Goal: Navigation & Orientation: Find specific page/section

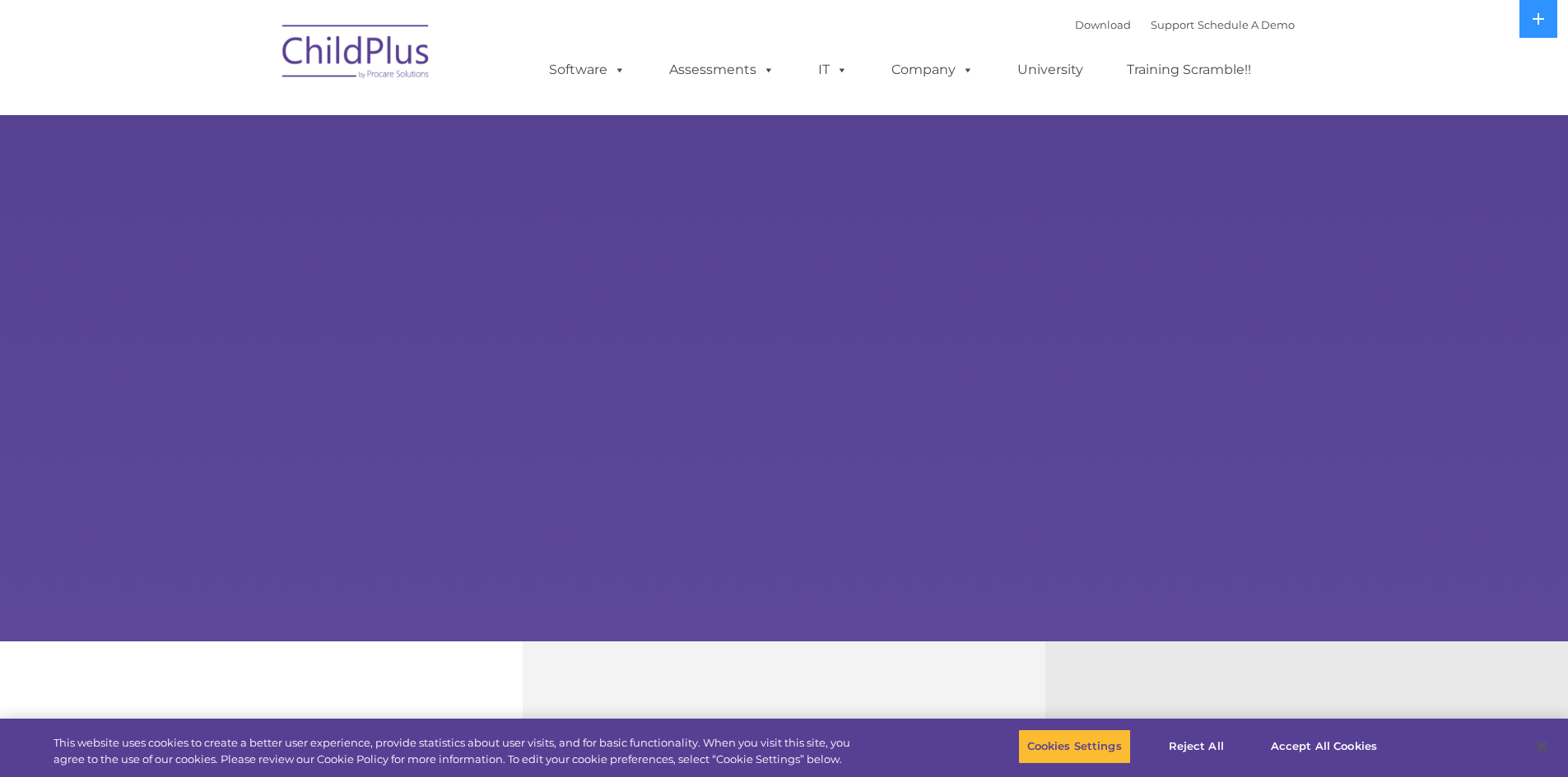
select select "MEDIUM"
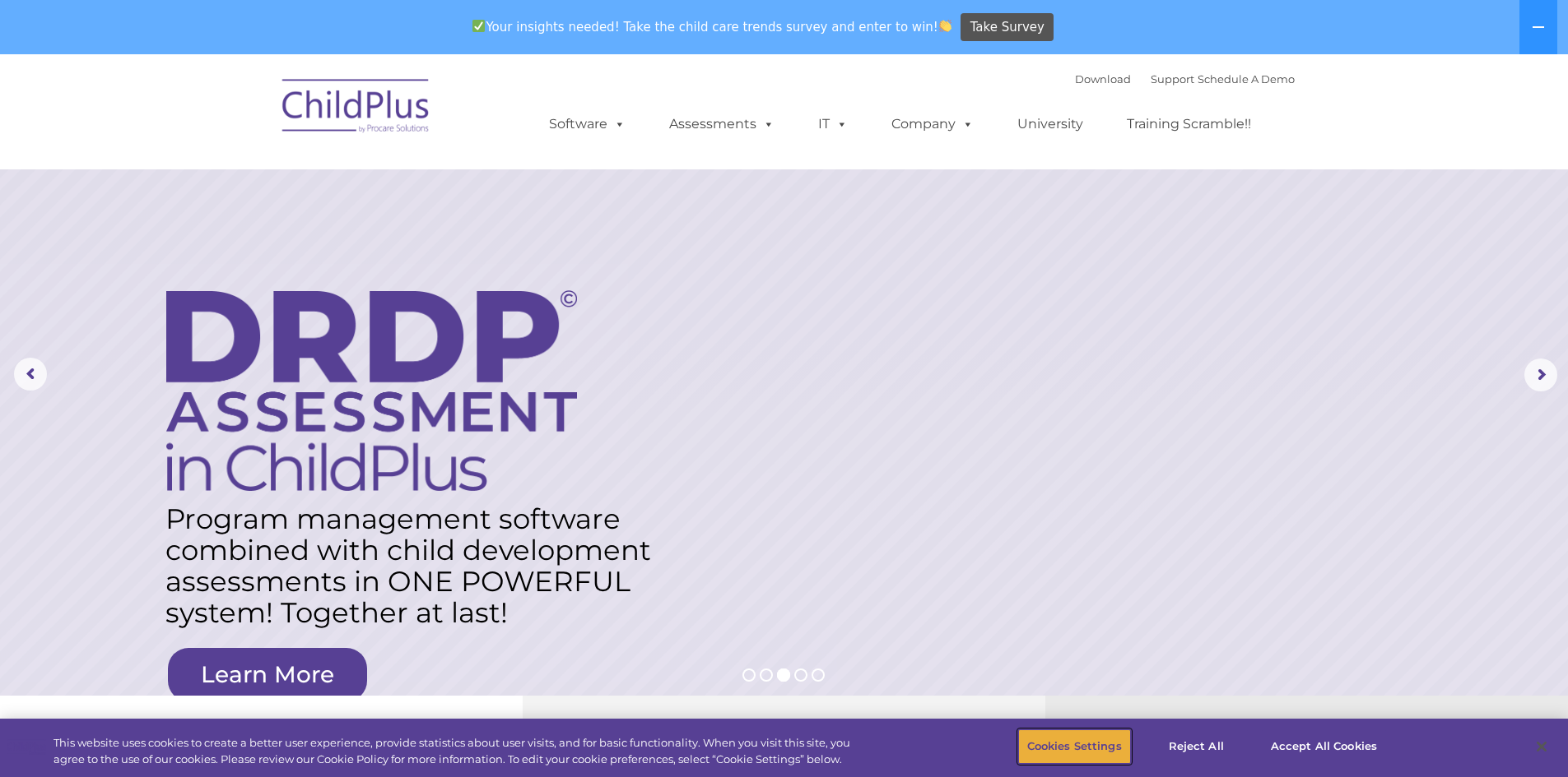
click at [1092, 746] on button "Cookies Settings" at bounding box center [1074, 747] width 113 height 35
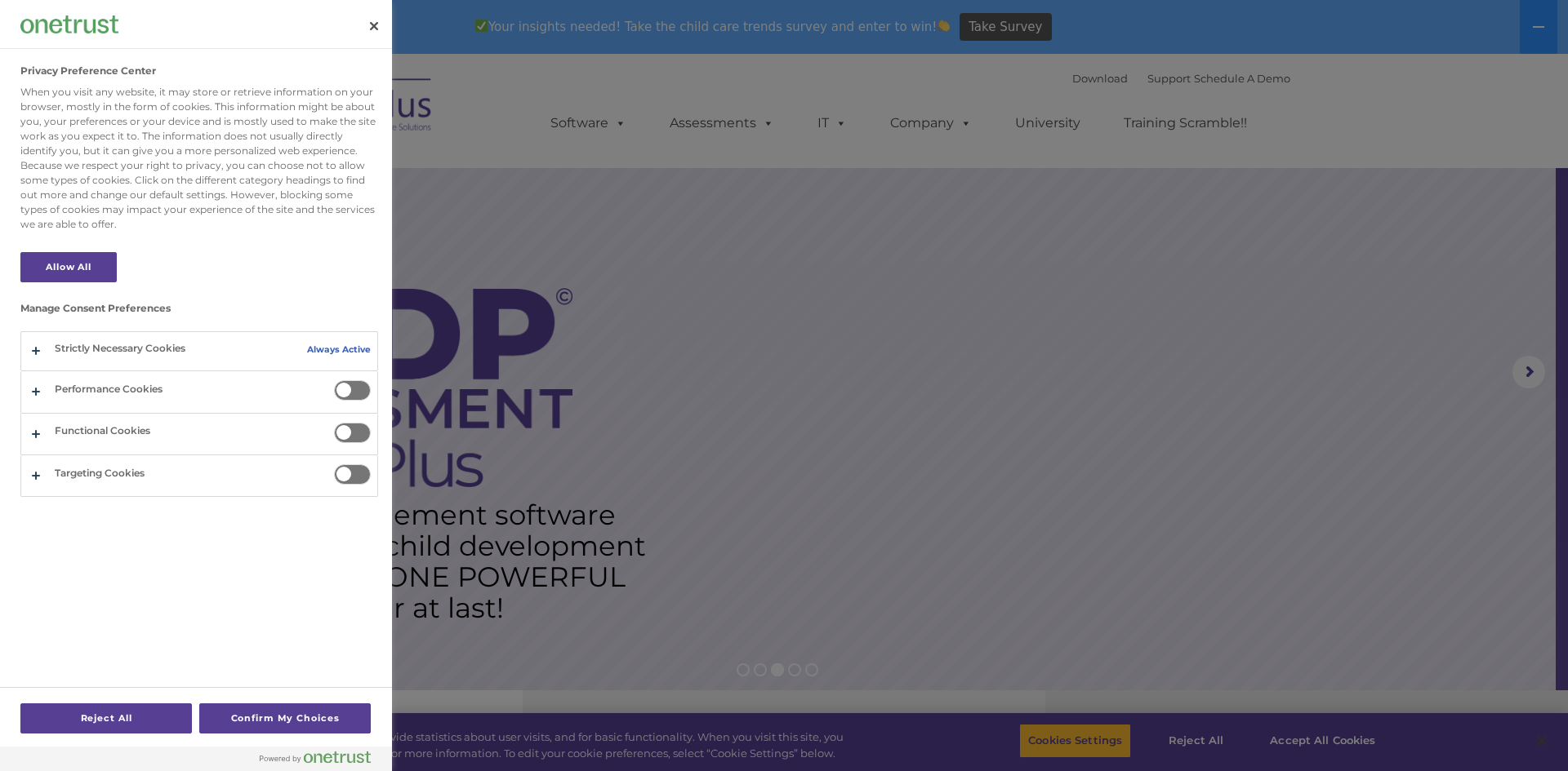
click at [1318, 729] on div at bounding box center [784, 385] width 1568 height 771
click at [1320, 740] on div at bounding box center [784, 385] width 1568 height 771
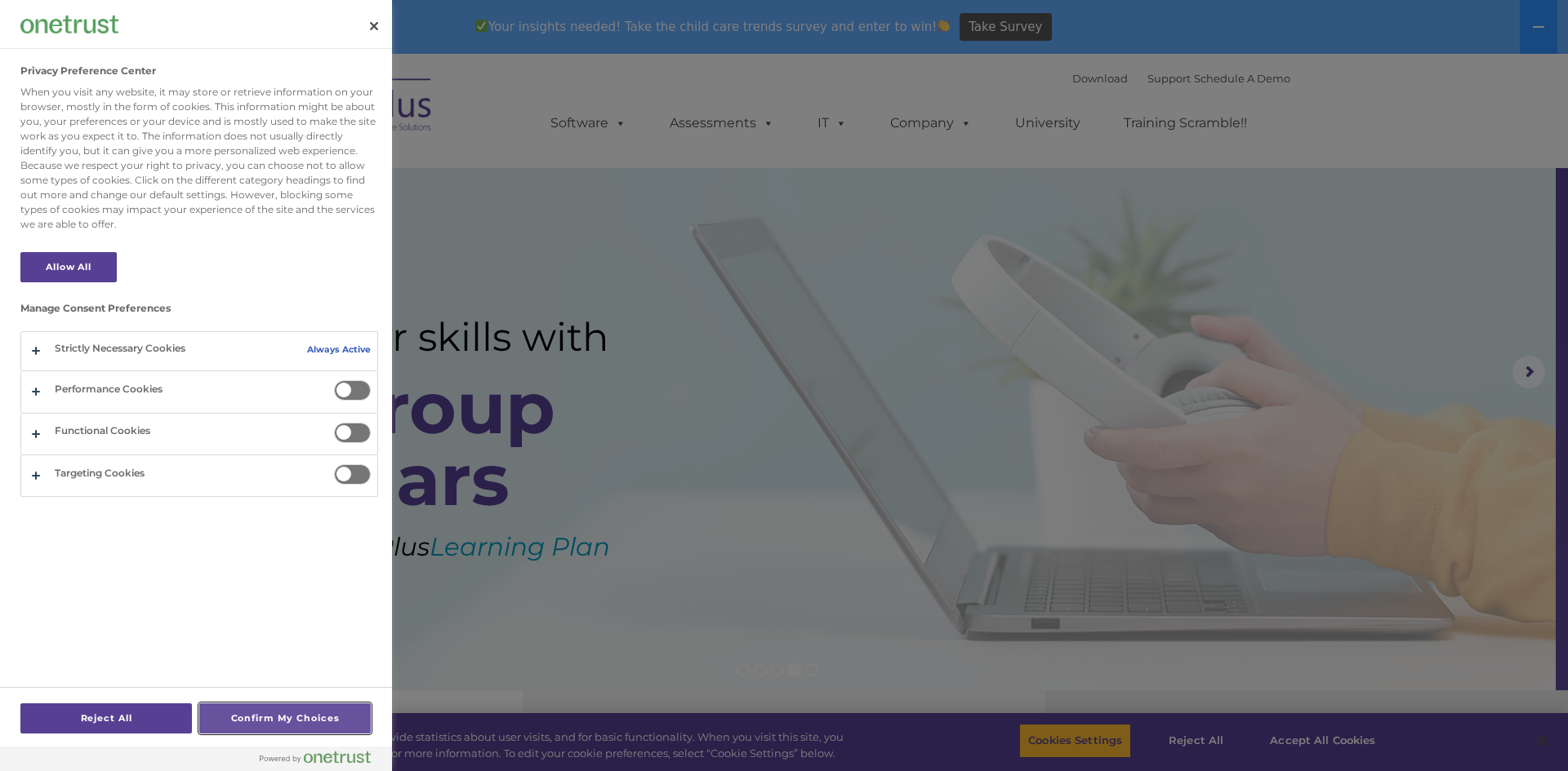
click at [281, 723] on button "Confirm My Choices" at bounding box center [285, 719] width 172 height 30
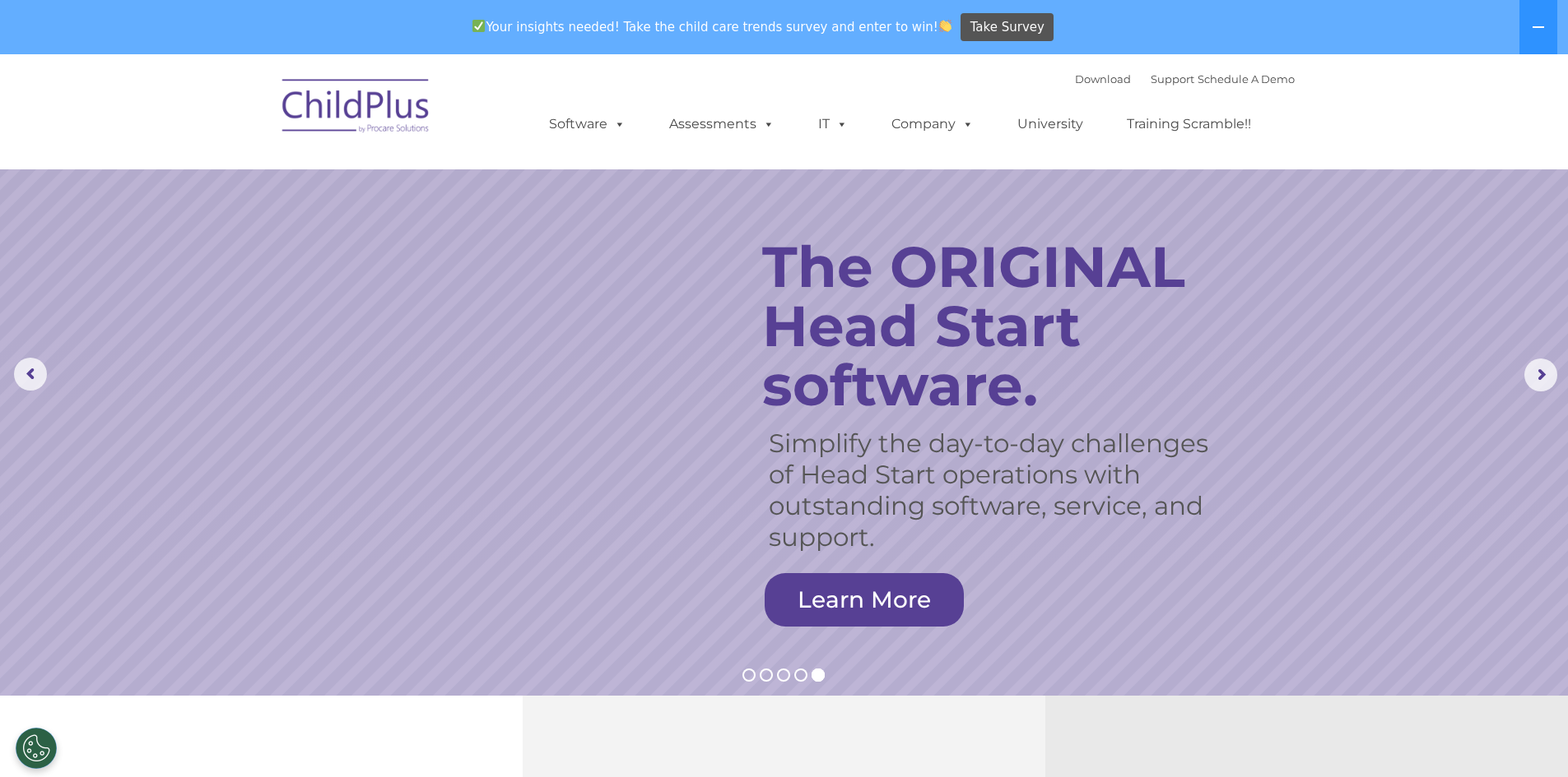
click at [378, 99] on img at bounding box center [356, 108] width 164 height 83
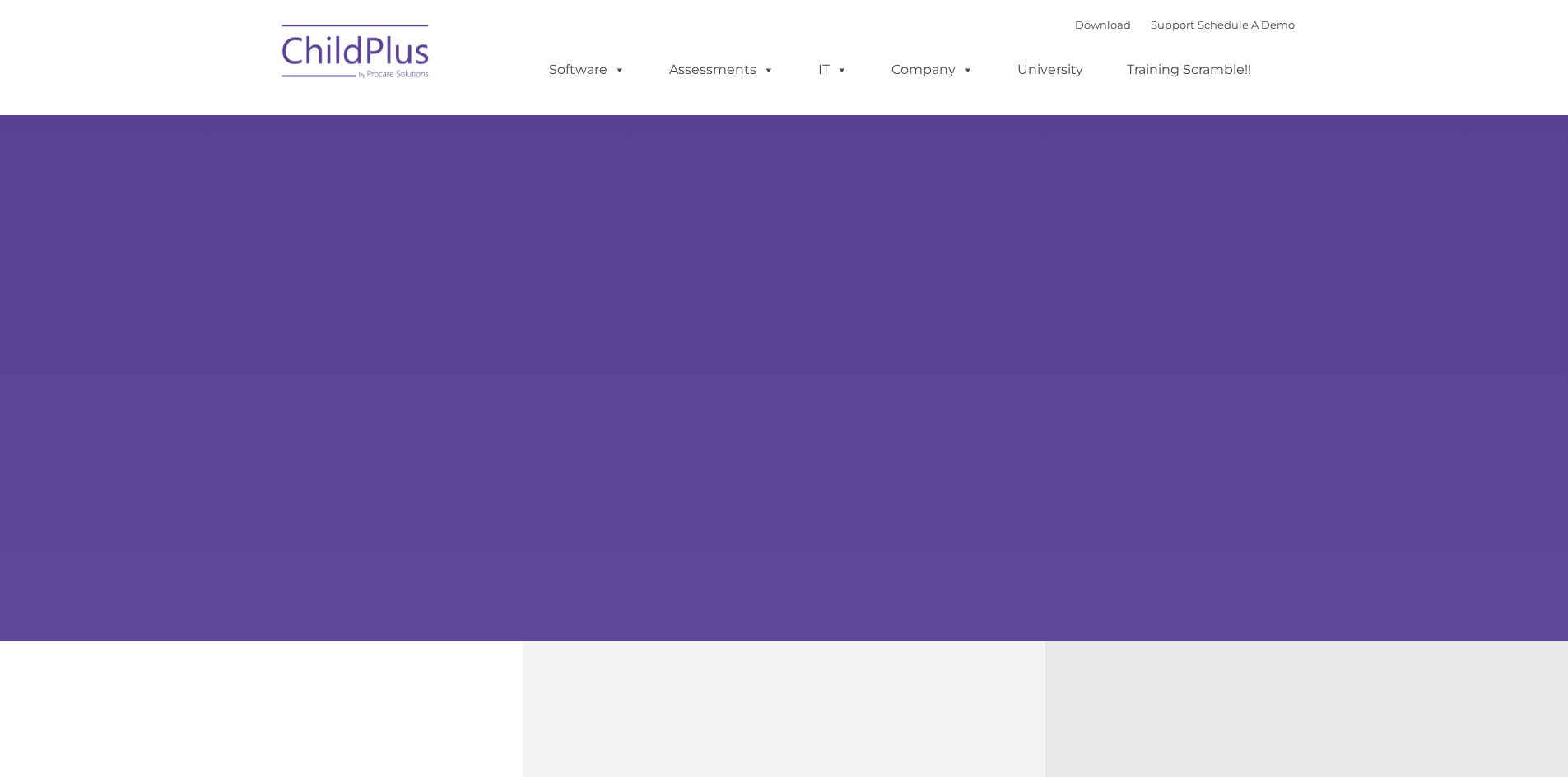
type input ""
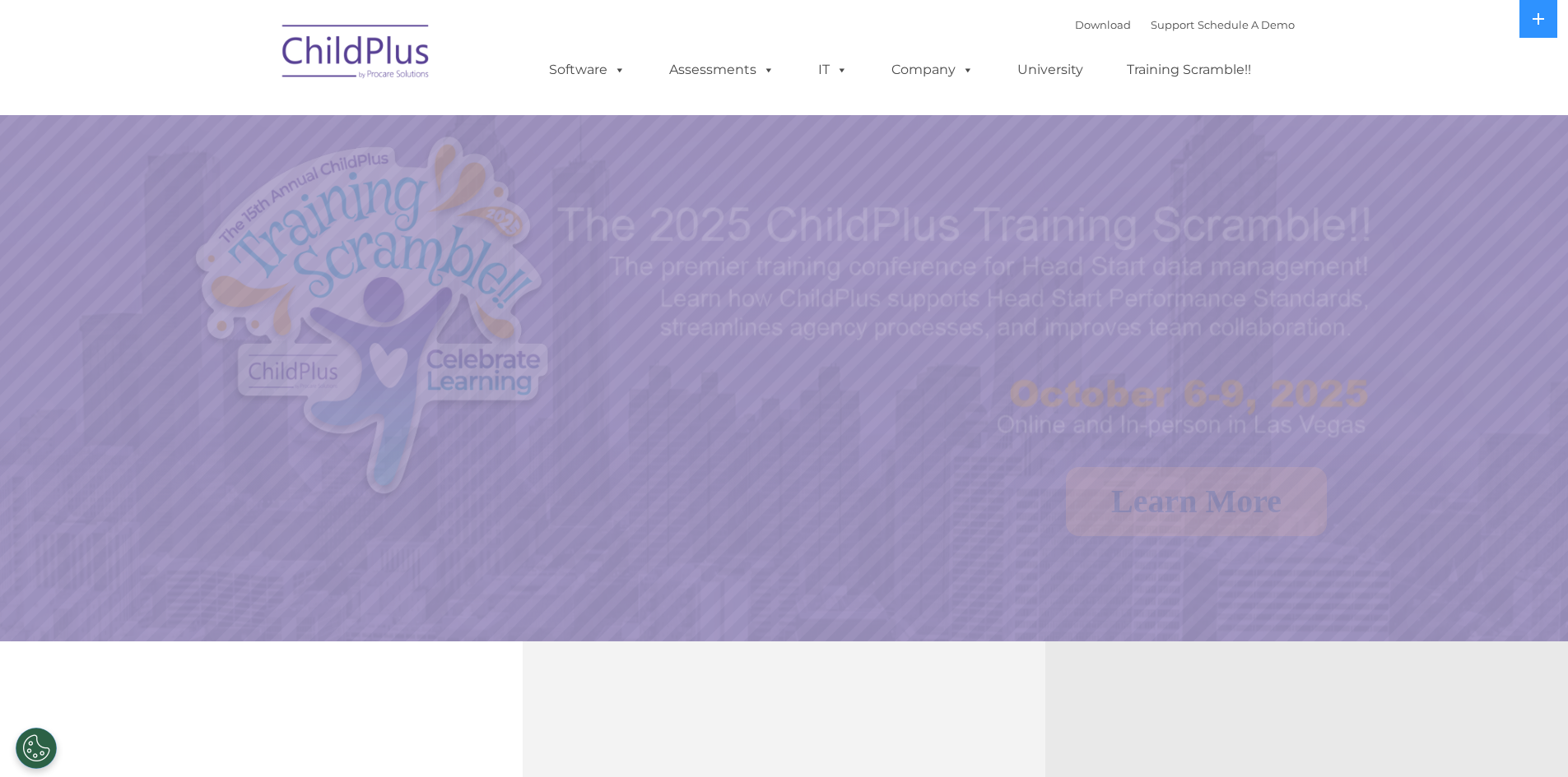
select select "MEDIUM"
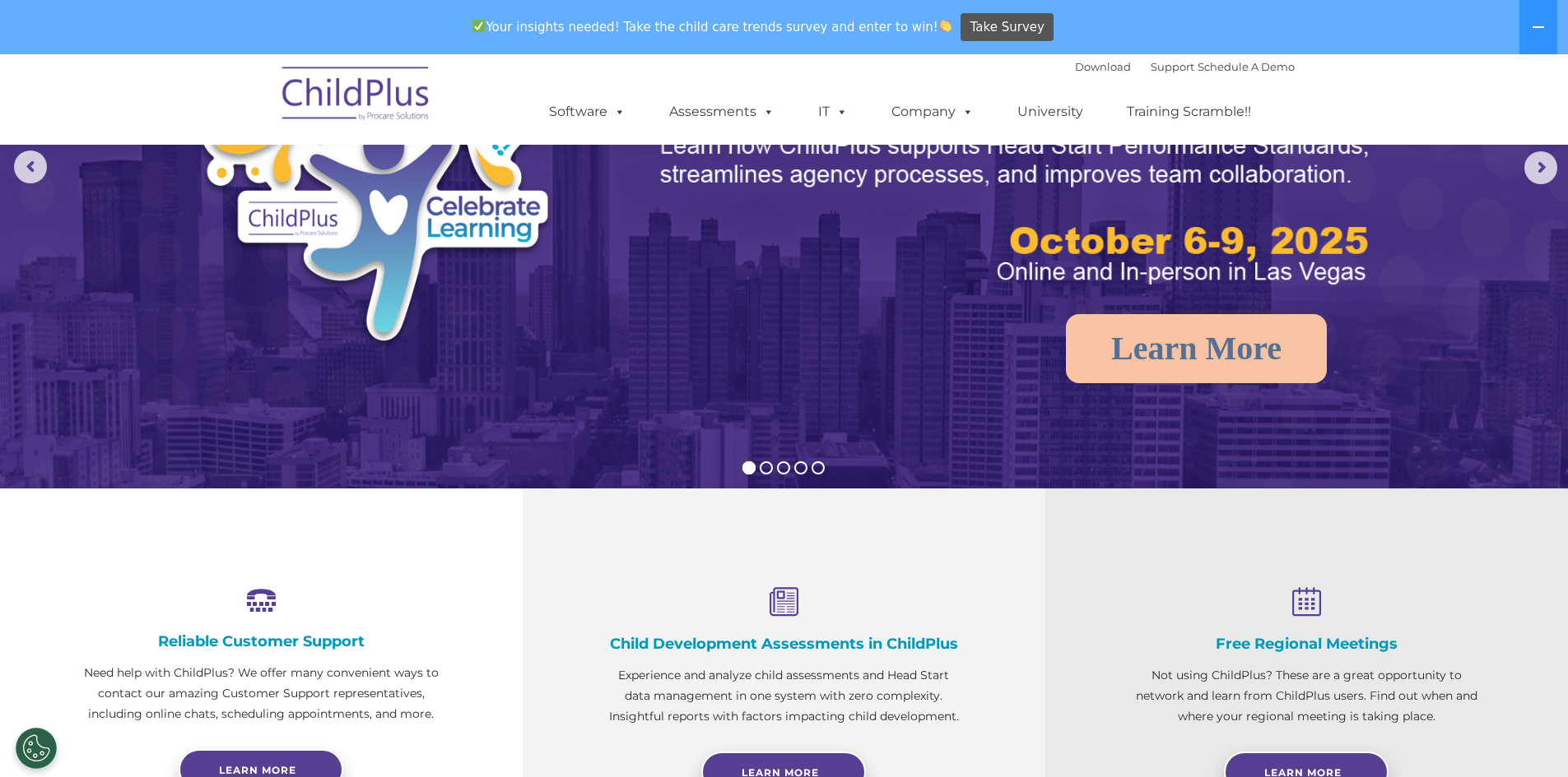
scroll to position [206, 0]
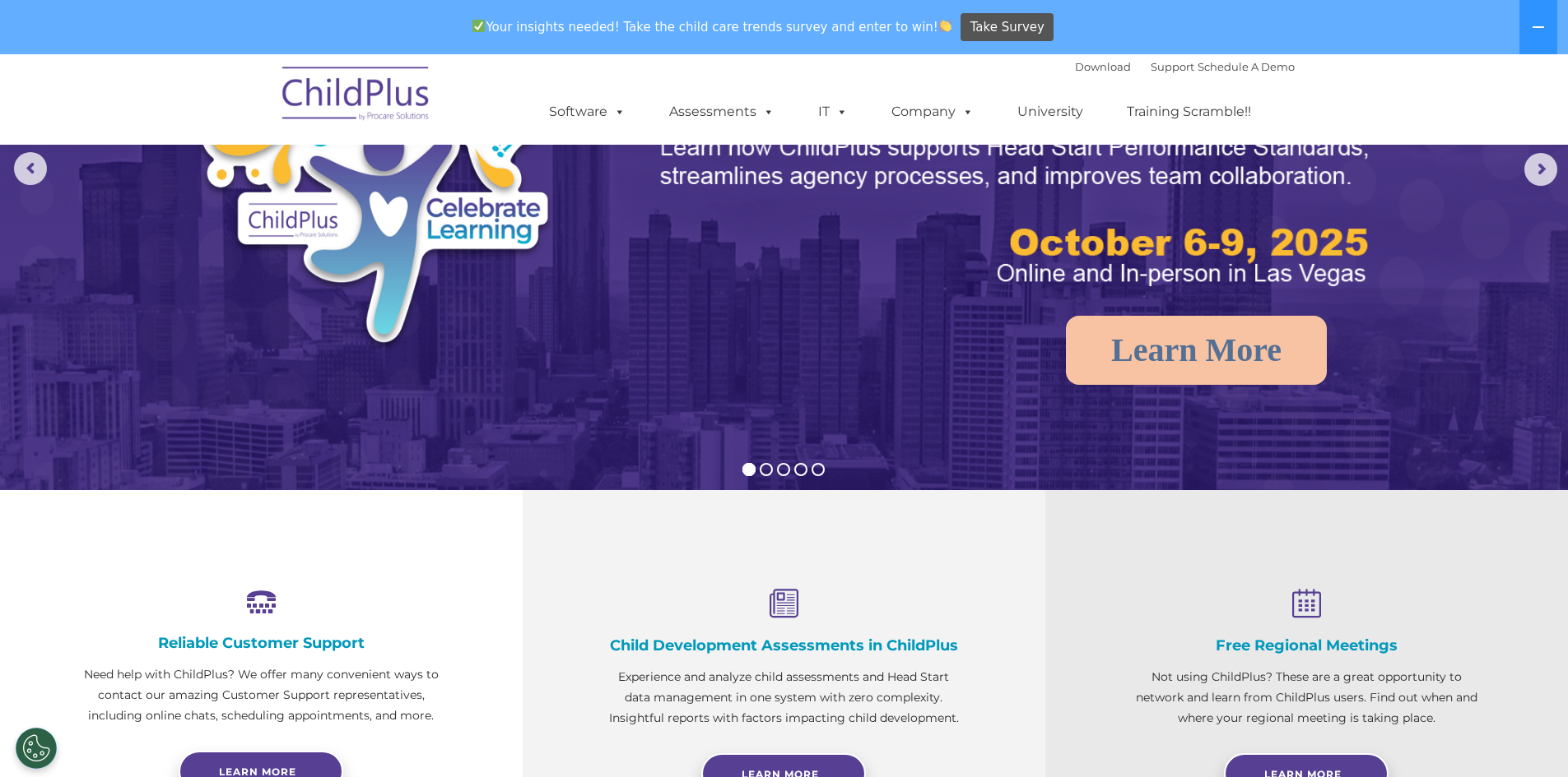
click at [1545, 173] on rs-arrow at bounding box center [1540, 169] width 33 height 33
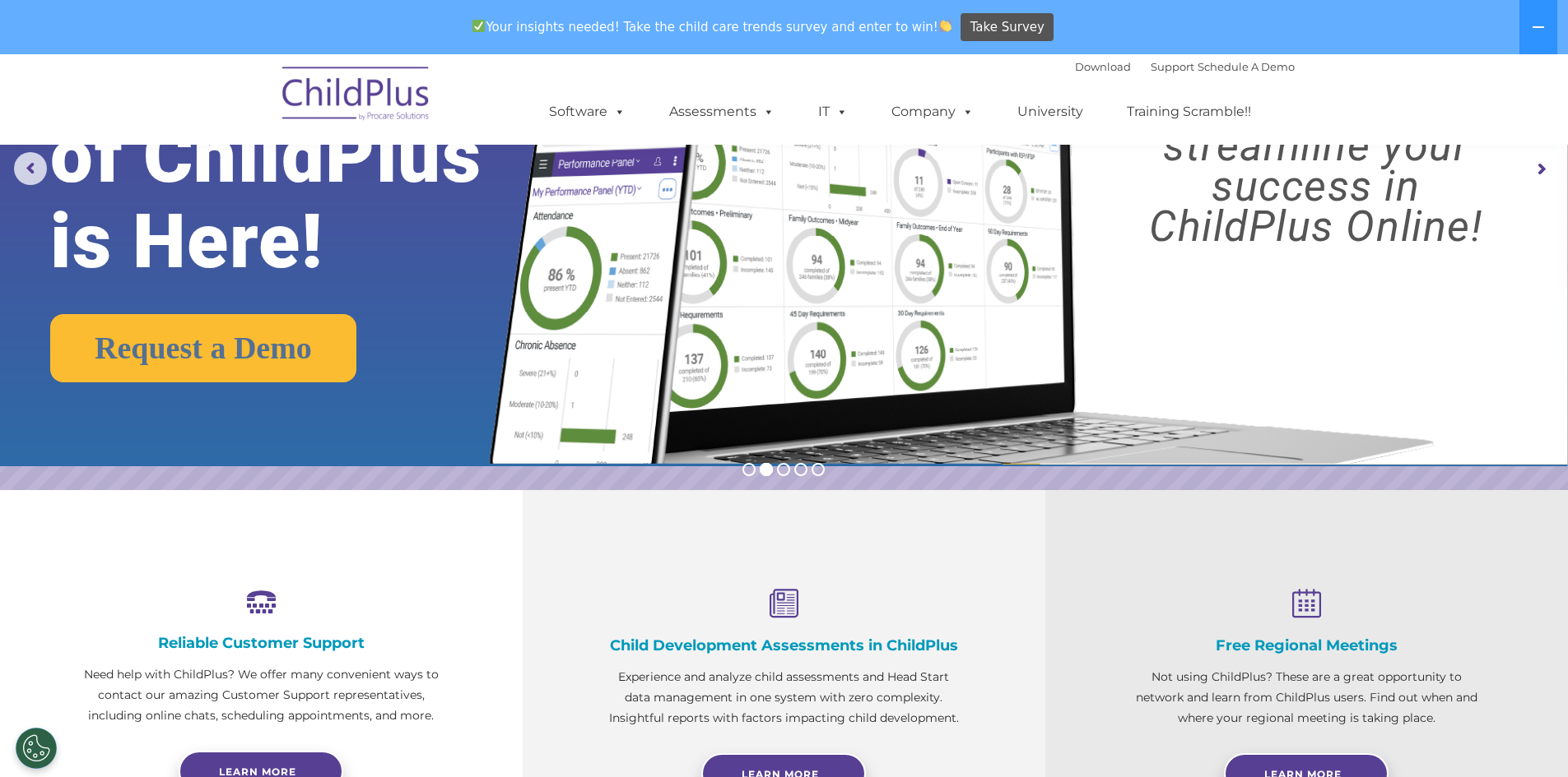
click at [1528, 170] on rs-arrow at bounding box center [1540, 169] width 33 height 33
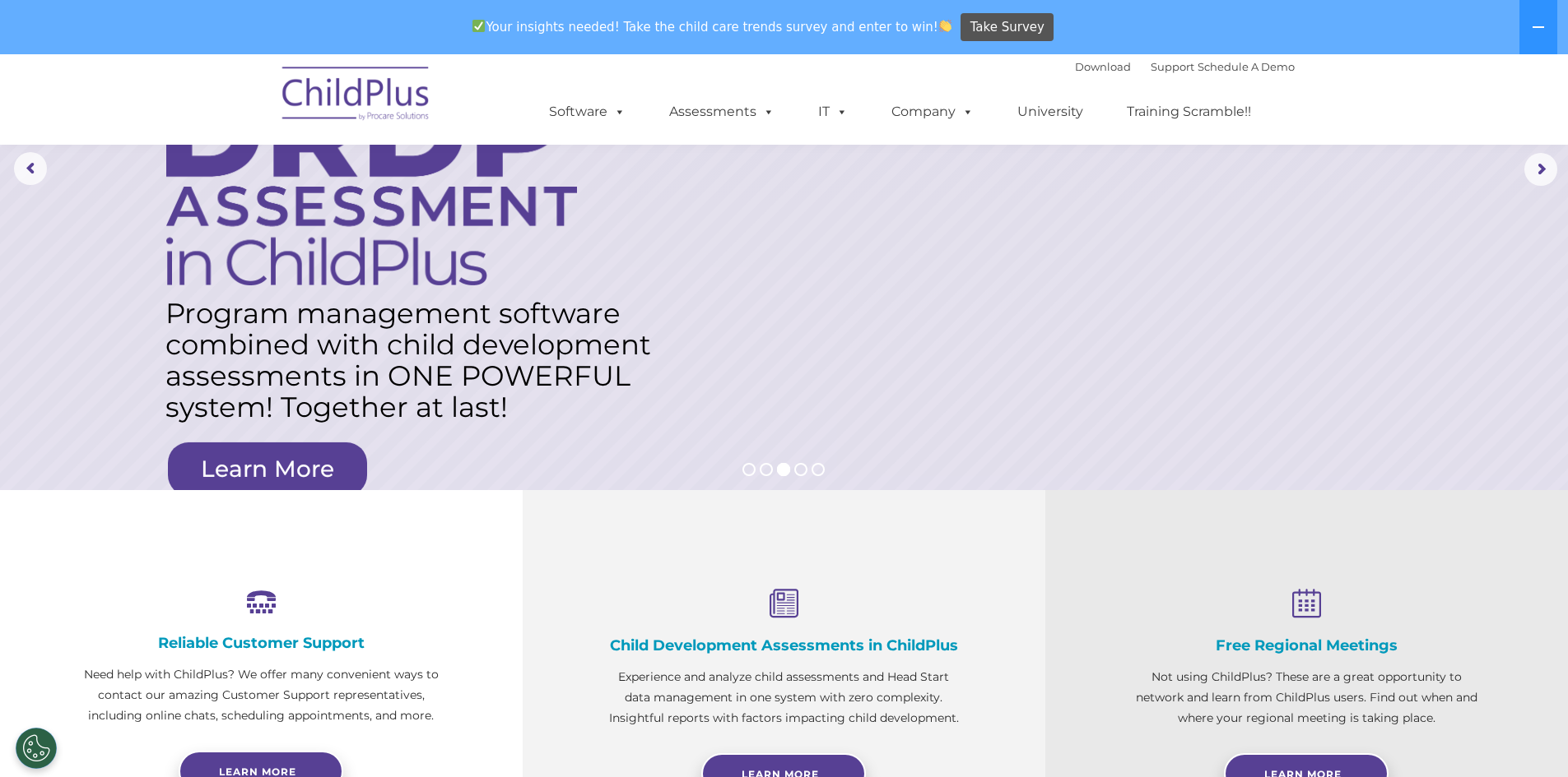
click at [1539, 184] on rs-arrow at bounding box center [1540, 169] width 33 height 33
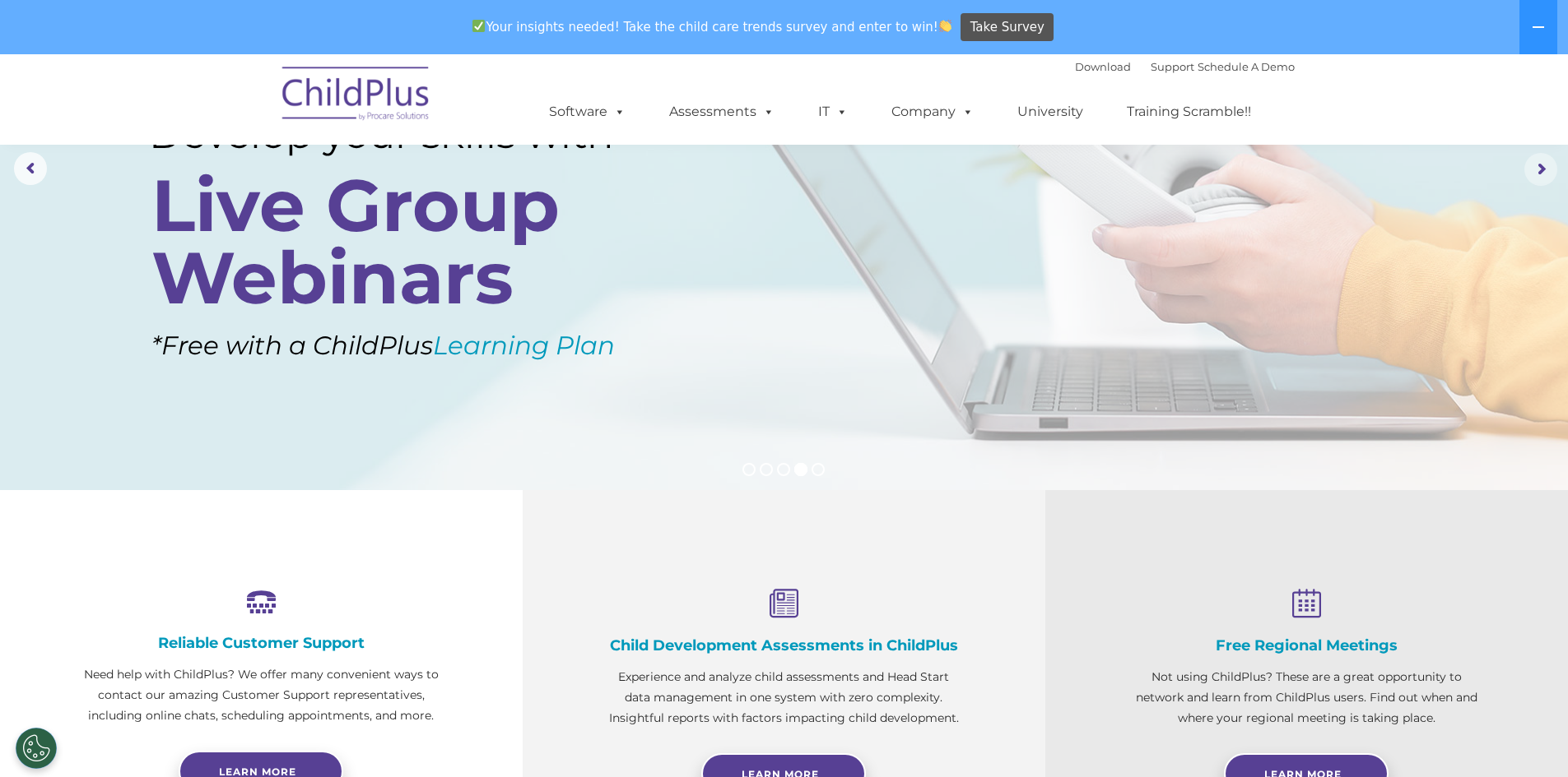
scroll to position [0, 0]
